Goal: Find specific page/section: Find specific page/section

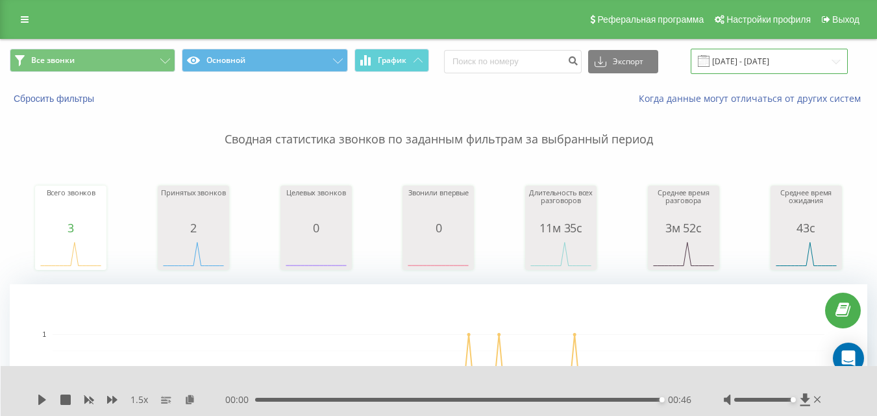
click at [726, 53] on input "[DATE] - [DATE]" at bounding box center [769, 61] width 157 height 25
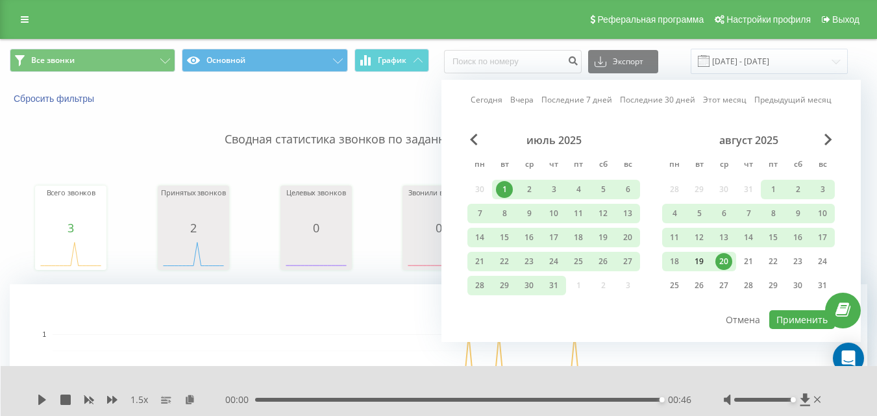
click at [694, 264] on div "19" at bounding box center [699, 261] width 17 height 17
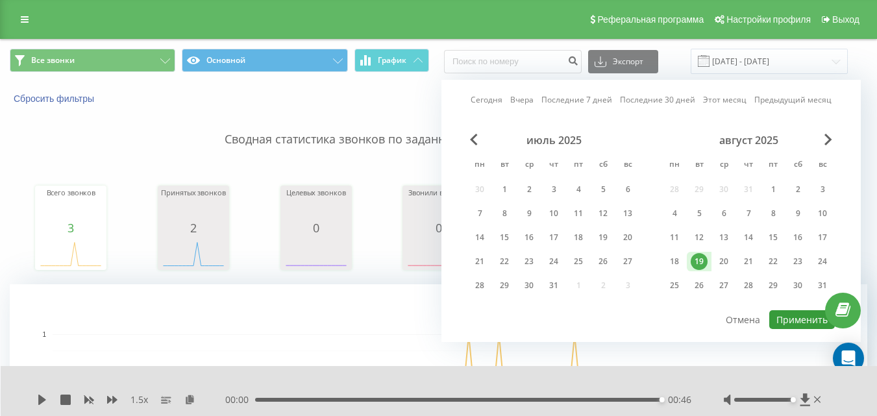
click at [788, 315] on button "Применить" at bounding box center [802, 319] width 66 height 19
type input "[DATE] - [DATE]"
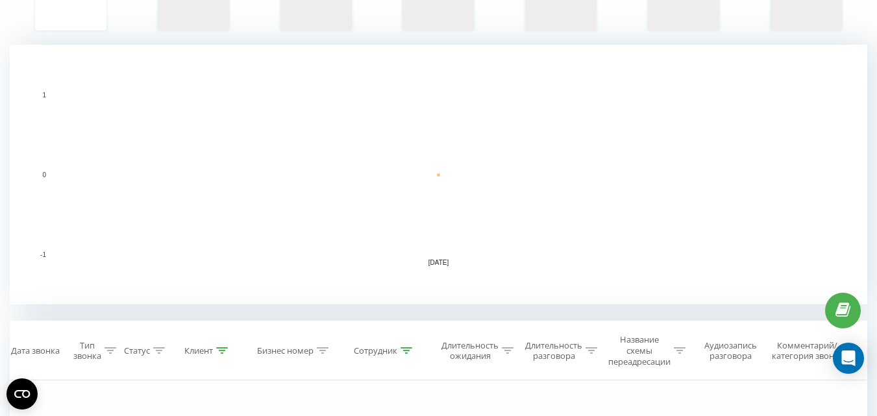
scroll to position [389, 0]
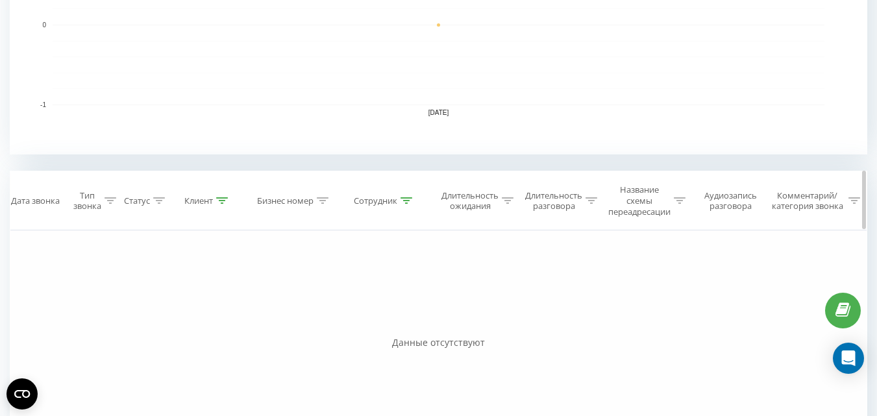
click at [411, 201] on icon at bounding box center [407, 200] width 12 height 6
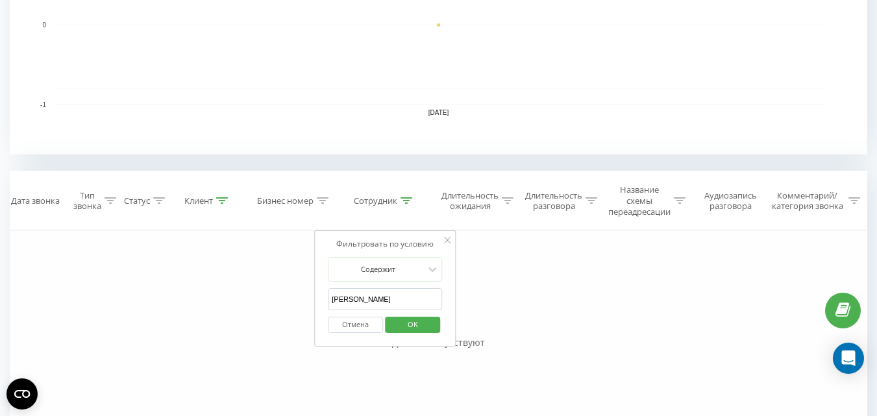
click at [378, 290] on input "[PERSON_NAME]" at bounding box center [385, 299] width 114 height 23
click at [379, 290] on input "[PERSON_NAME]" at bounding box center [385, 299] width 114 height 23
type input "[PERSON_NAME]"
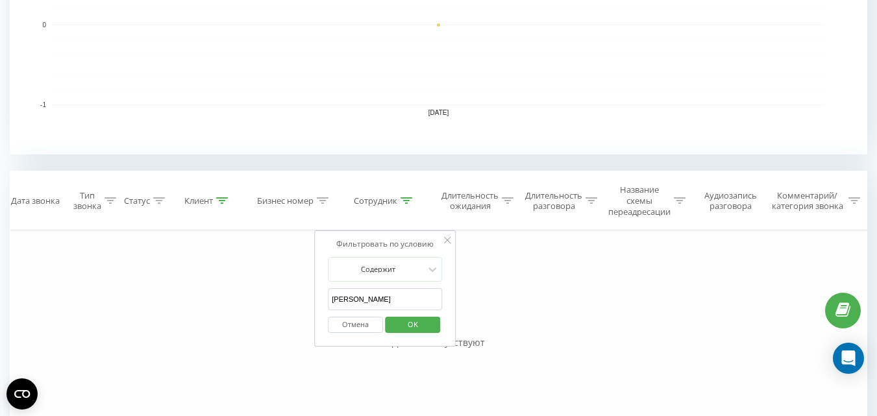
click at [408, 325] on span "OK" at bounding box center [413, 324] width 36 height 20
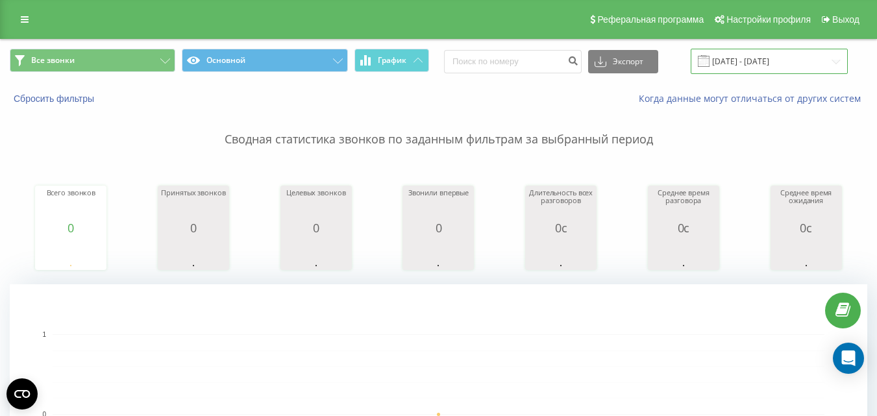
click at [770, 59] on input "[DATE] - [DATE]" at bounding box center [769, 61] width 157 height 25
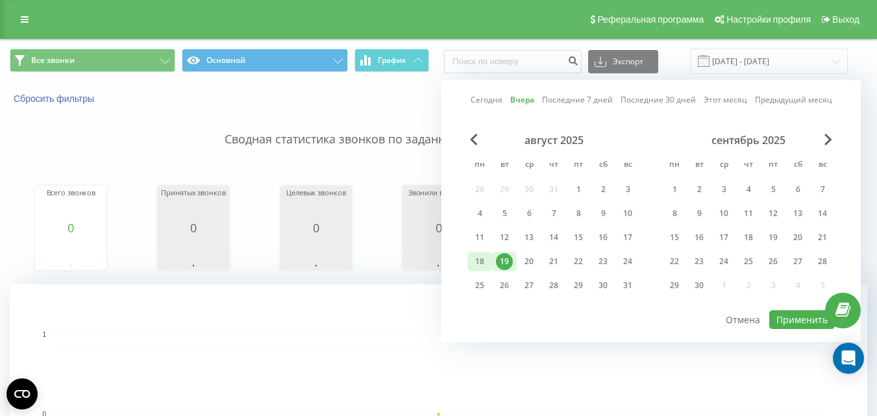
click at [481, 261] on div "18" at bounding box center [479, 261] width 17 height 17
click at [796, 317] on button "Применить" at bounding box center [802, 319] width 66 height 19
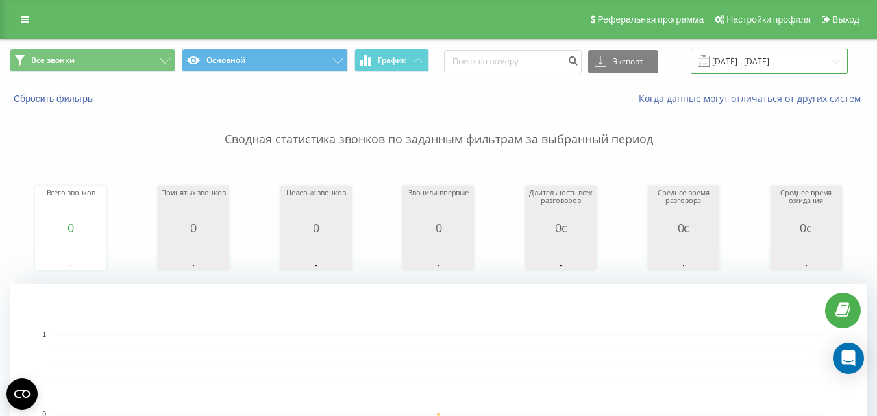
click at [752, 64] on input "[DATE] - [DATE]" at bounding box center [769, 61] width 157 height 25
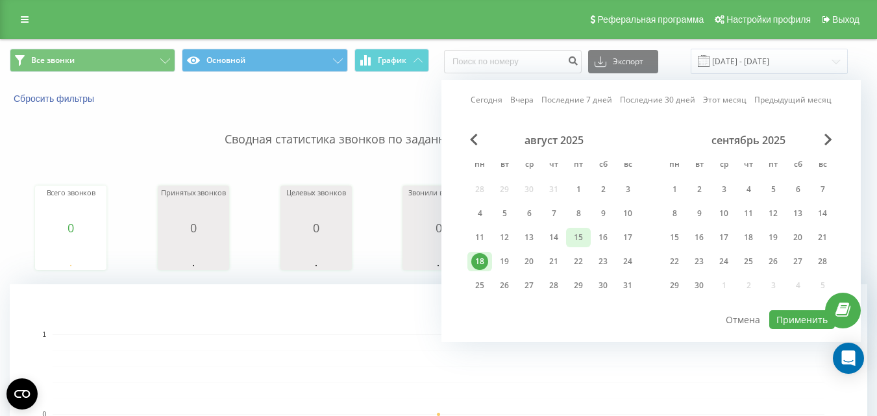
click at [578, 237] on div "15" at bounding box center [578, 237] width 17 height 17
click at [816, 318] on button "Применить" at bounding box center [802, 319] width 66 height 19
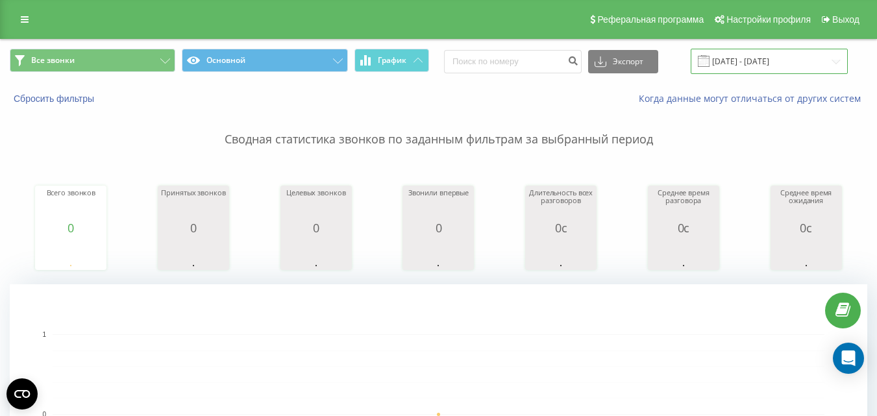
click at [755, 68] on input "[DATE] - [DATE]" at bounding box center [769, 61] width 157 height 25
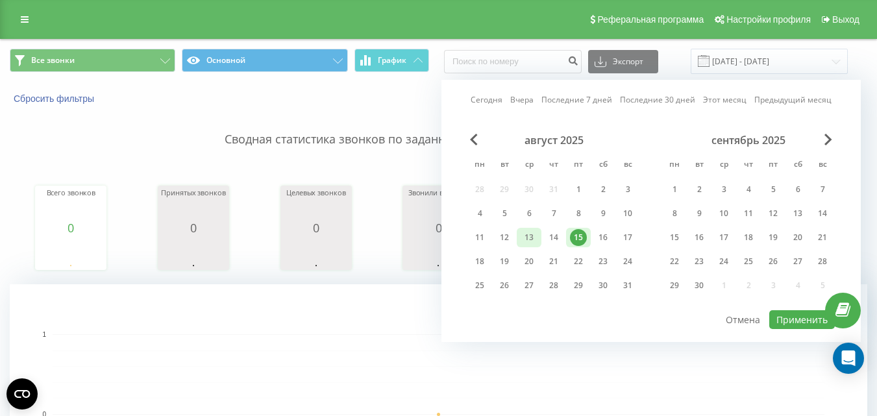
click at [525, 239] on div "13" at bounding box center [529, 237] width 17 height 17
click at [784, 316] on button "Применить" at bounding box center [802, 319] width 66 height 19
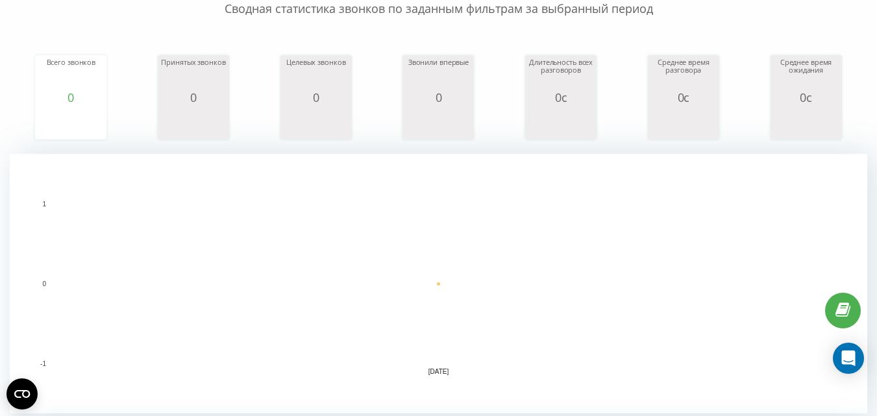
scroll to position [389, 0]
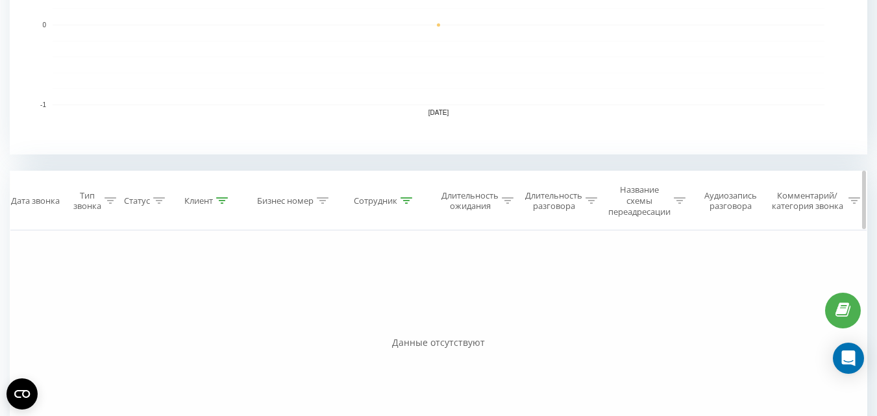
click at [222, 202] on icon at bounding box center [222, 200] width 12 height 6
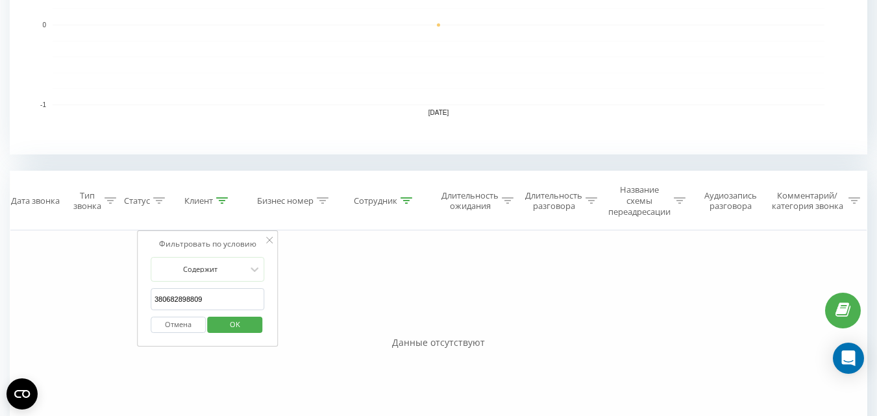
click at [174, 328] on button "Отмена" at bounding box center [178, 325] width 55 height 16
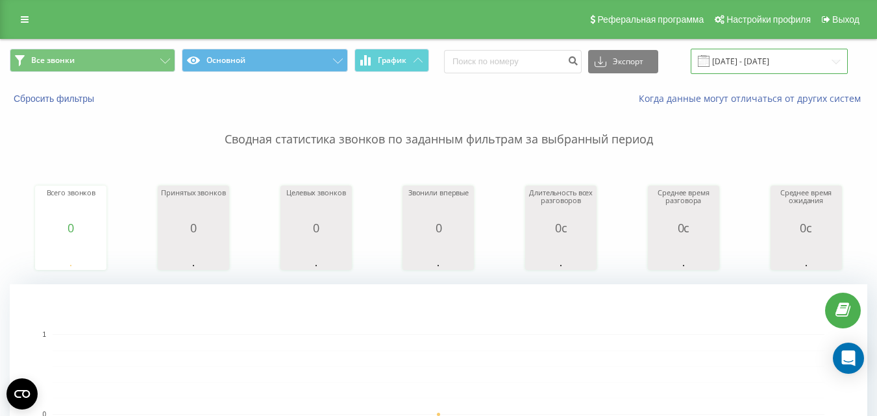
click at [757, 57] on input "[DATE] - [DATE]" at bounding box center [769, 61] width 157 height 25
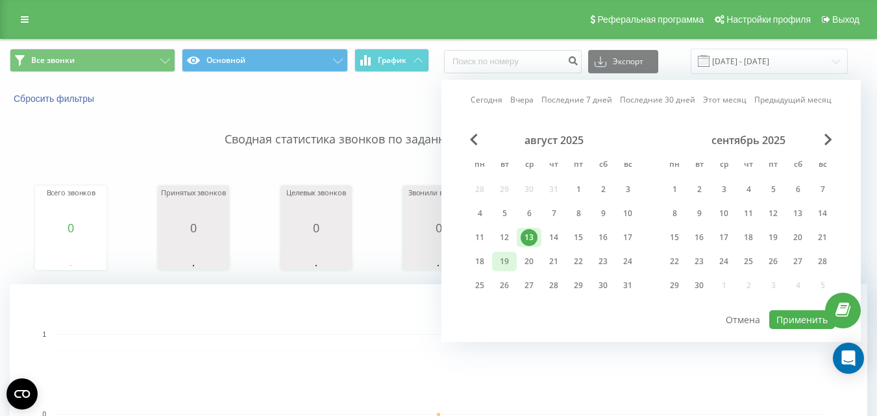
click at [505, 257] on div "19" at bounding box center [504, 261] width 17 height 17
click at [786, 313] on button "Применить" at bounding box center [802, 319] width 66 height 19
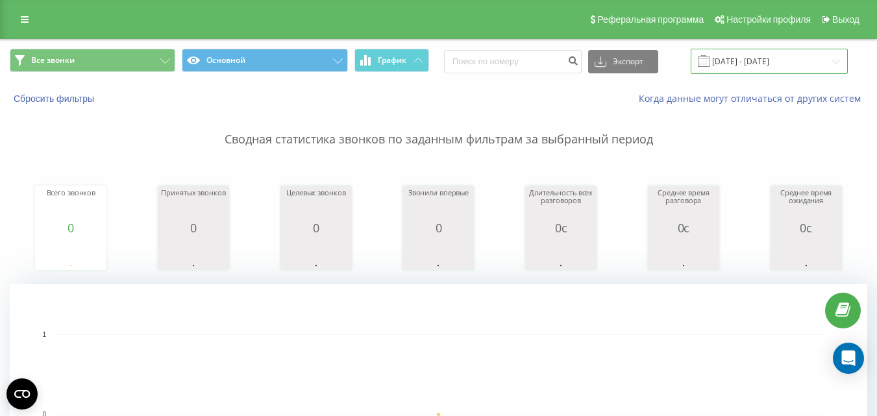
click at [776, 61] on input "[DATE] - [DATE]" at bounding box center [769, 61] width 157 height 25
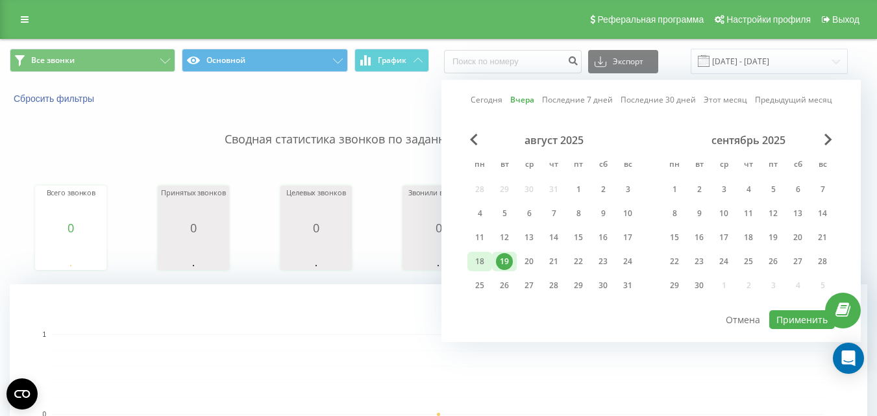
click at [481, 260] on div "18" at bounding box center [479, 261] width 17 height 17
click at [795, 312] on button "Применить" at bounding box center [802, 319] width 66 height 19
type input "[DATE] - [DATE]"
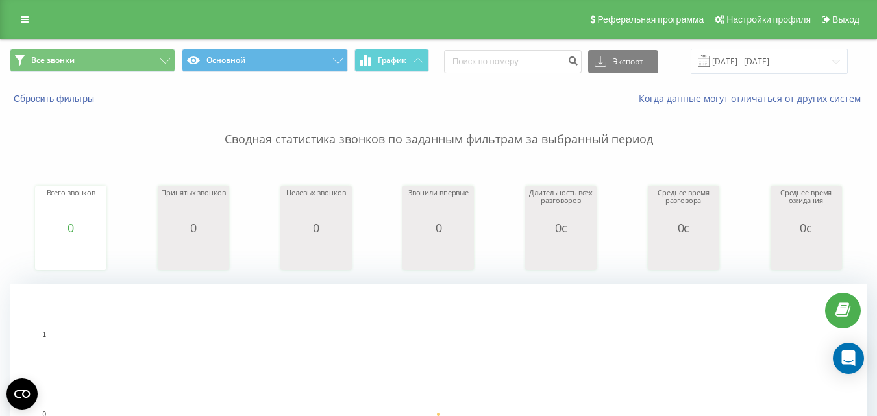
scroll to position [325, 0]
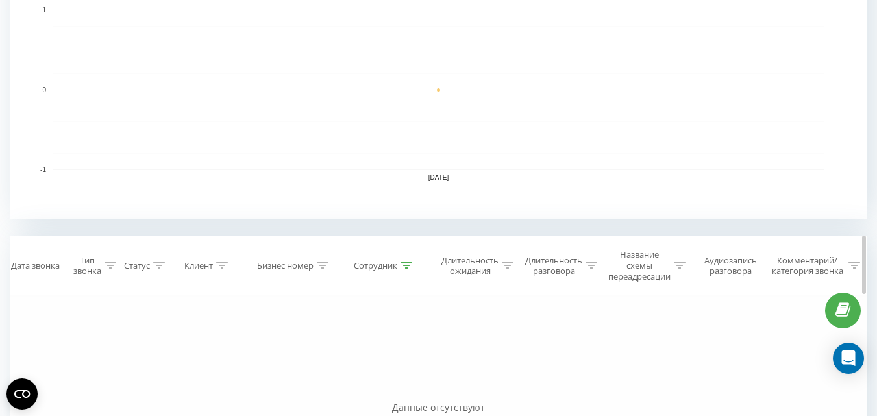
click at [412, 266] on icon at bounding box center [407, 265] width 12 height 6
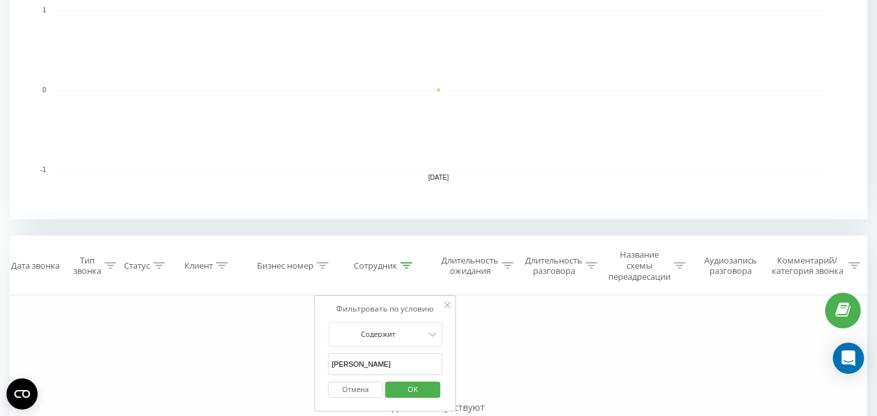
click at [432, 358] on input "[PERSON_NAME]" at bounding box center [385, 364] width 114 height 23
type input "[PERSON_NAME]"
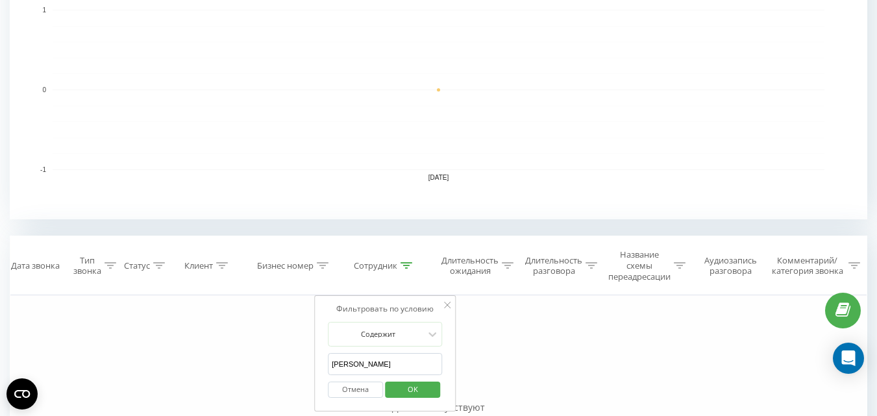
click button "OK" at bounding box center [412, 390] width 55 height 16
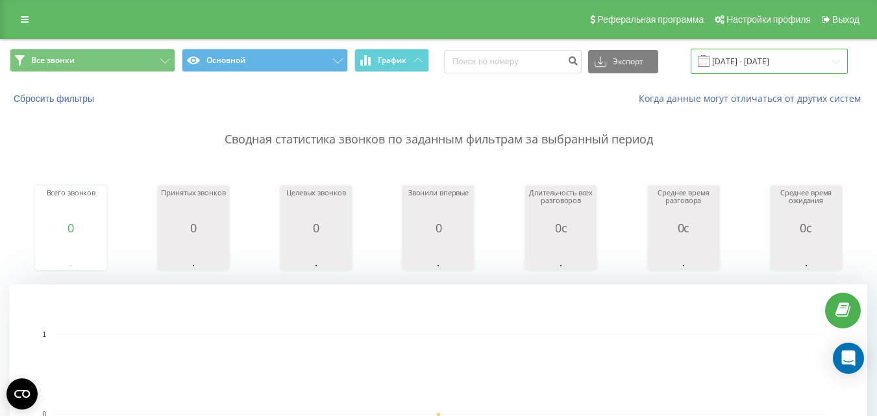
click at [741, 55] on input "[DATE] - [DATE]" at bounding box center [769, 61] width 157 height 25
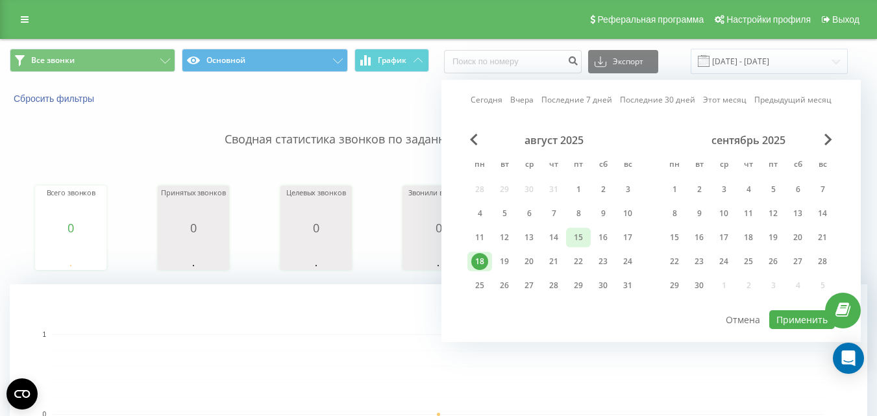
click at [571, 233] on div "15" at bounding box center [578, 237] width 17 height 17
click at [800, 318] on button "Применить" at bounding box center [802, 319] width 66 height 19
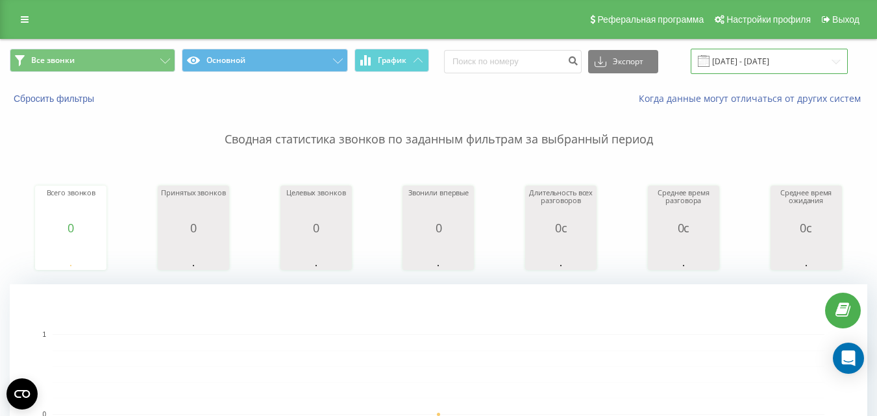
click at [739, 58] on input "[DATE] - [DATE]" at bounding box center [769, 61] width 157 height 25
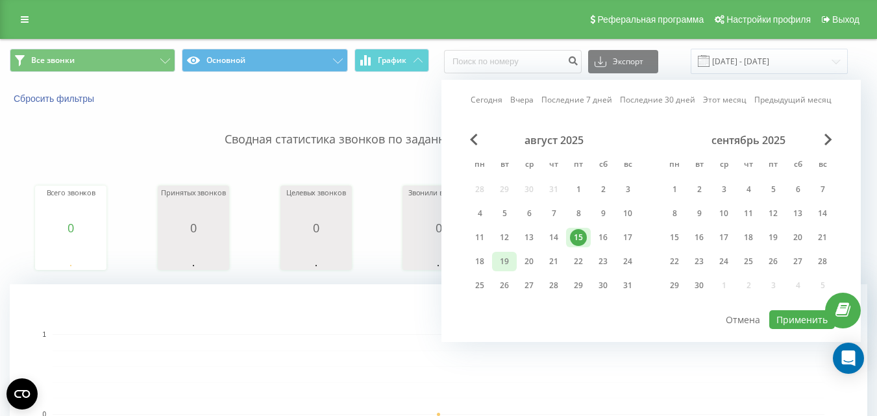
click at [506, 263] on div "19" at bounding box center [504, 261] width 17 height 17
click at [791, 318] on button "Применить" at bounding box center [802, 319] width 66 height 19
type input "[DATE] - [DATE]"
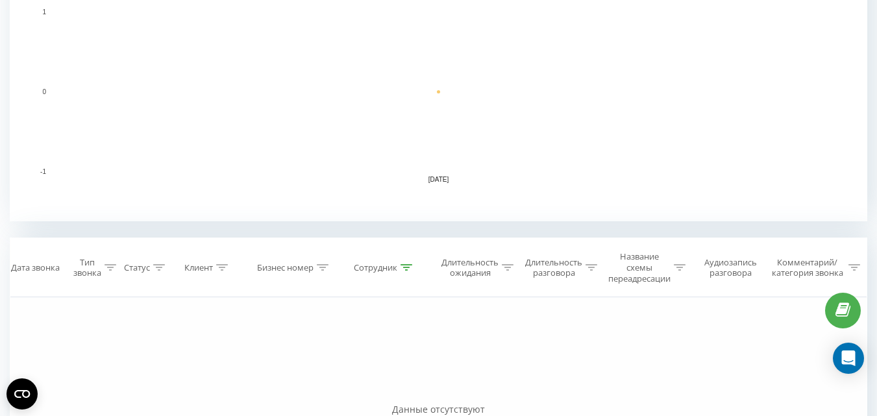
scroll to position [325, 0]
click at [405, 267] on icon at bounding box center [407, 265] width 12 height 6
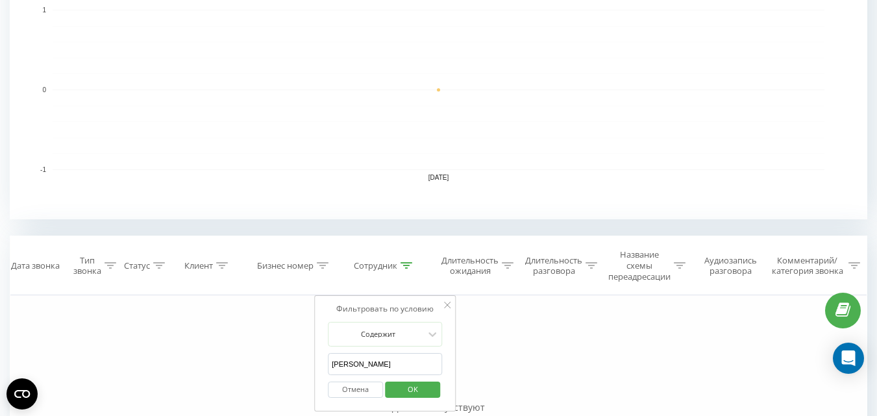
click at [359, 358] on input "[PERSON_NAME]" at bounding box center [385, 364] width 114 height 23
type input "п"
type input "[PERSON_NAME]"
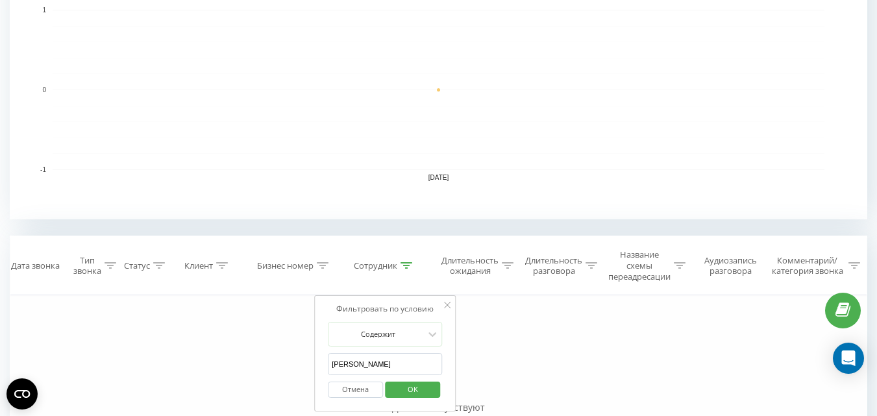
click at [408, 390] on span "OK" at bounding box center [413, 389] width 36 height 20
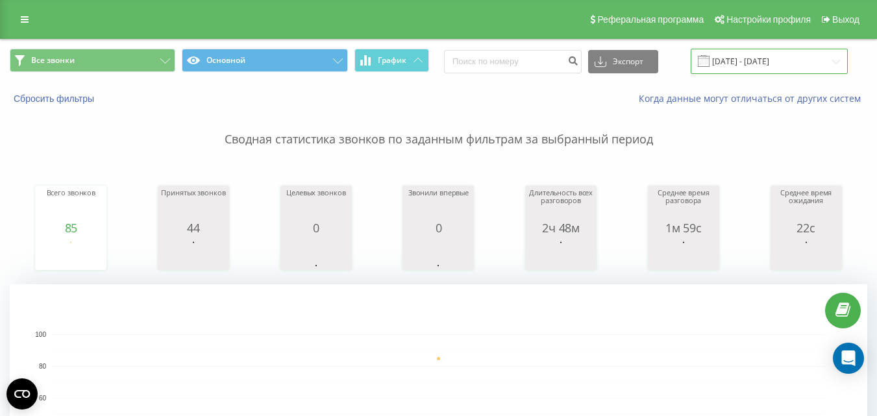
click at [768, 60] on input "[DATE] - [DATE]" at bounding box center [769, 61] width 157 height 25
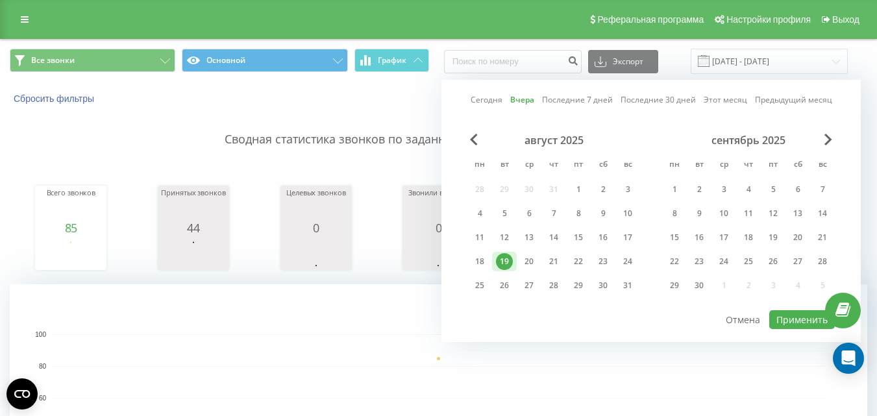
click at [503, 260] on div "19" at bounding box center [504, 261] width 17 height 17
